Goal: Task Accomplishment & Management: Manage account settings

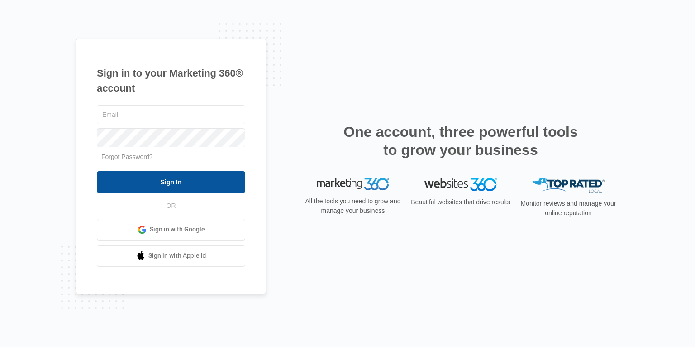
type input "[EMAIL_ADDRESS][DOMAIN_NAME]"
click at [157, 189] on input "Sign In" at bounding box center [171, 182] width 148 height 22
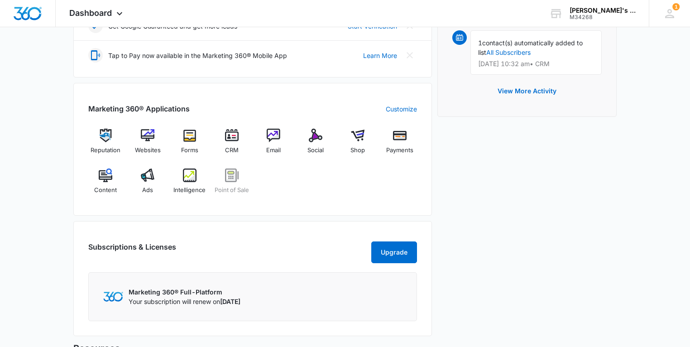
scroll to position [290, 0]
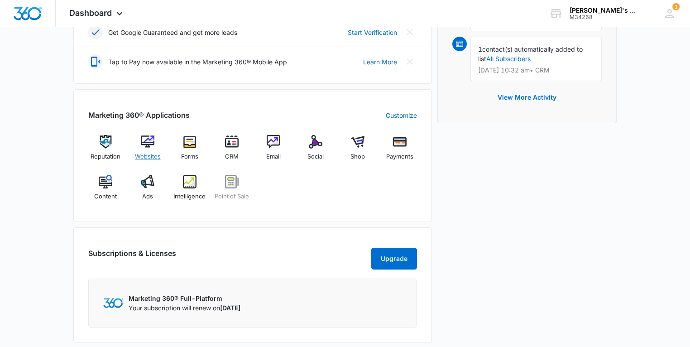
click at [148, 143] on img at bounding box center [148, 142] width 14 height 14
